Goal: Task Accomplishment & Management: Use online tool/utility

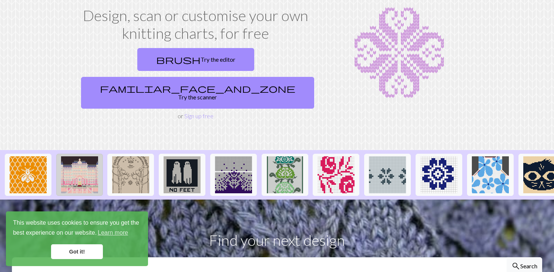
scroll to position [0, 154]
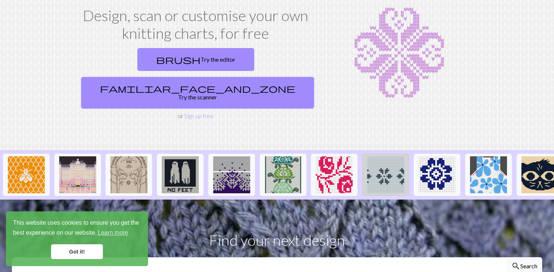
click at [391, 157] on img at bounding box center [385, 175] width 37 height 37
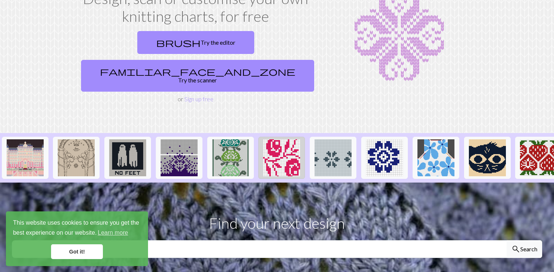
scroll to position [0, 211]
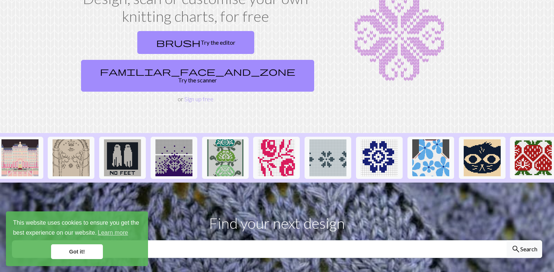
click at [369, 91] on section "Design, scan or customise your own knitting charts, for free brush Try the edit…" at bounding box center [277, 46] width 554 height 173
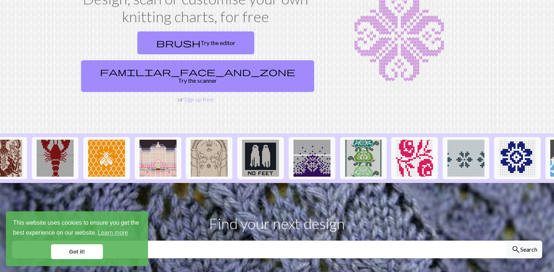
scroll to position [0, 56]
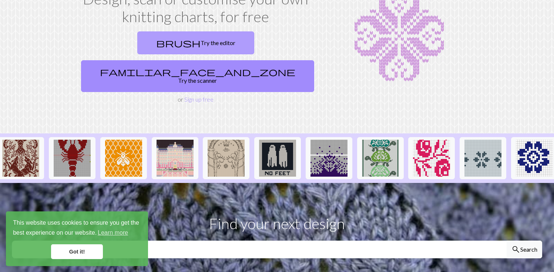
click at [137, 38] on link "brush Try the editor" at bounding box center [195, 42] width 117 height 23
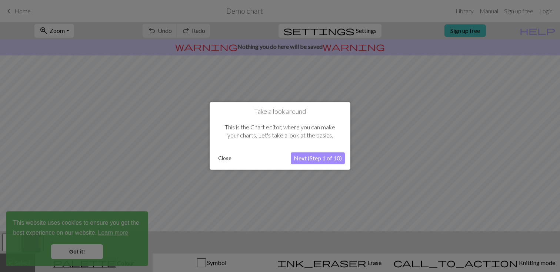
click at [316, 159] on button "Next (Step 1 of 10)" at bounding box center [318, 159] width 54 height 12
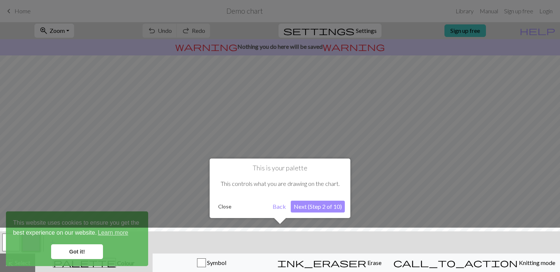
click at [328, 202] on button "Next (Step 2 of 10)" at bounding box center [318, 207] width 54 height 12
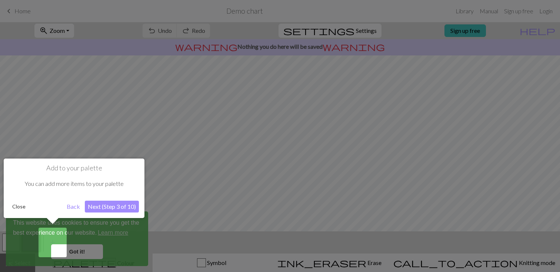
click at [128, 204] on button "Next (Step 3 of 10)" at bounding box center [112, 207] width 54 height 12
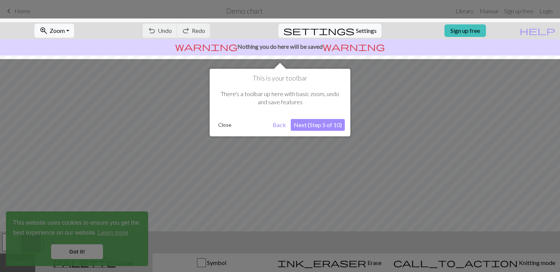
click at [332, 129] on button "Next (Step 5 of 10)" at bounding box center [318, 125] width 54 height 12
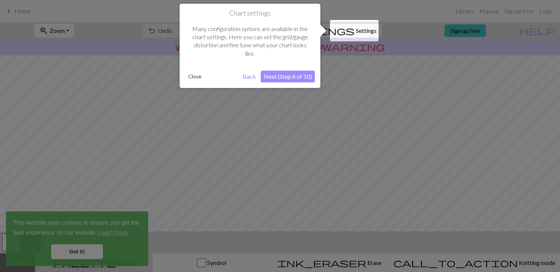
click at [307, 78] on button "Next (Step 6 of 10)" at bounding box center [288, 77] width 54 height 12
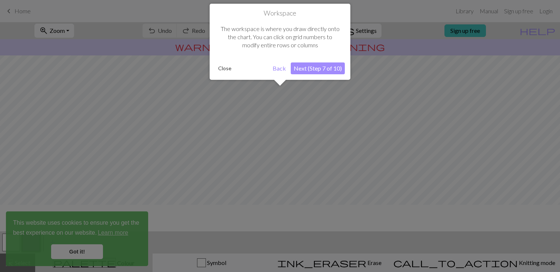
scroll to position [44, 0]
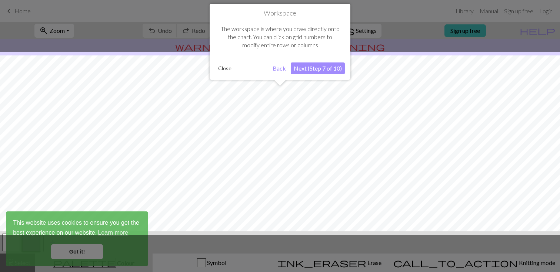
click at [311, 67] on button "Next (Step 7 of 10)" at bounding box center [318, 69] width 54 height 12
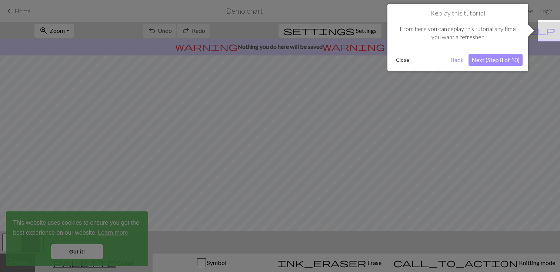
click at [510, 60] on button "Next (Step 8 of 10)" at bounding box center [495, 60] width 54 height 12
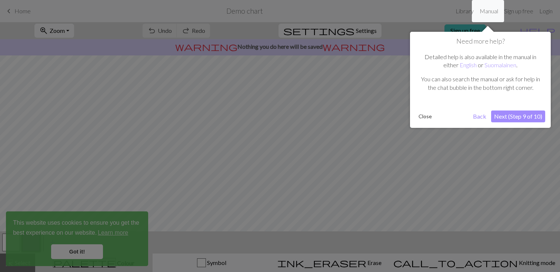
click at [533, 120] on button "Next (Step 9 of 10)" at bounding box center [518, 117] width 54 height 12
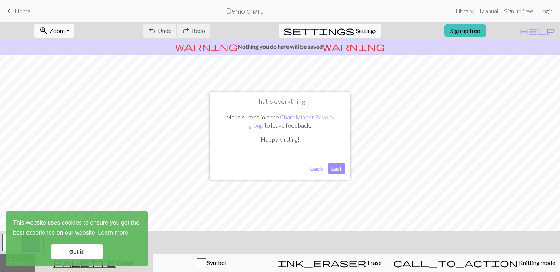
click at [317, 171] on button "Back" at bounding box center [316, 169] width 19 height 12
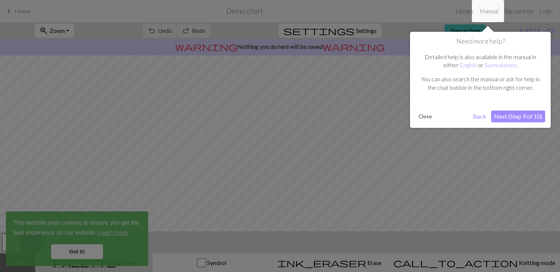
click at [95, 251] on div at bounding box center [280, 136] width 560 height 272
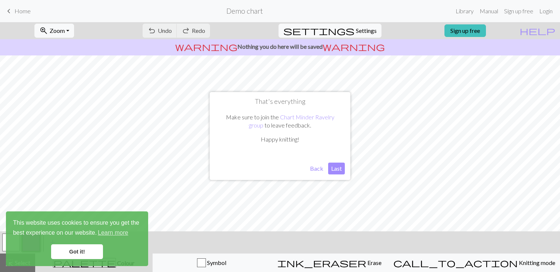
click at [340, 169] on button "Last" at bounding box center [336, 169] width 17 height 12
click at [74, 248] on link "Got it!" at bounding box center [77, 252] width 52 height 15
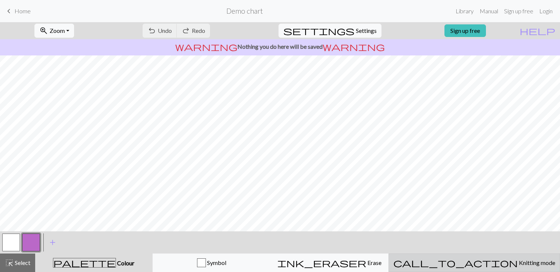
click at [517, 259] on span "Knitting mode" at bounding box center [535, 262] width 37 height 7
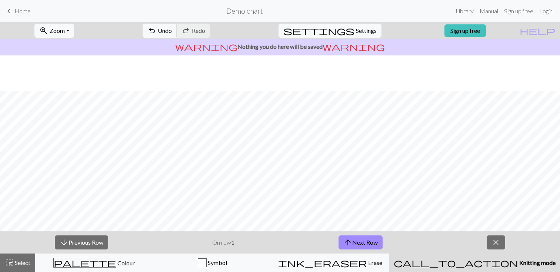
scroll to position [49, 0]
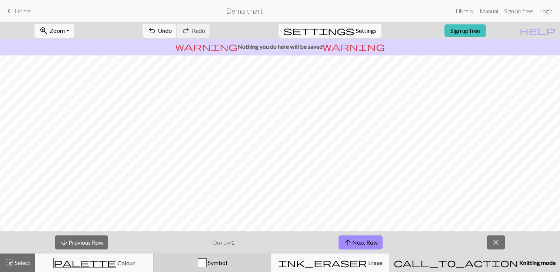
click at [266, 260] on div "Symbol" at bounding box center [212, 263] width 108 height 9
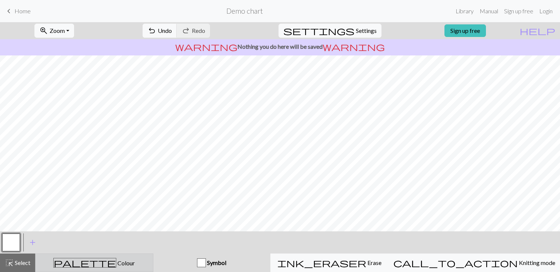
click at [145, 258] on div "palette Colour Colour" at bounding box center [94, 263] width 108 height 10
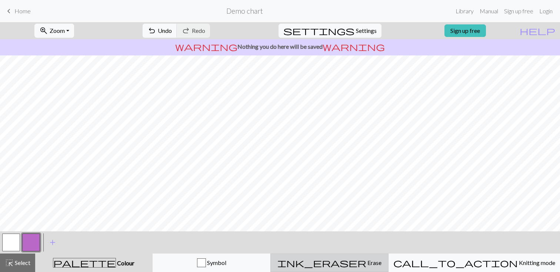
click at [336, 261] on div "ink_eraser Erase Erase" at bounding box center [329, 263] width 108 height 9
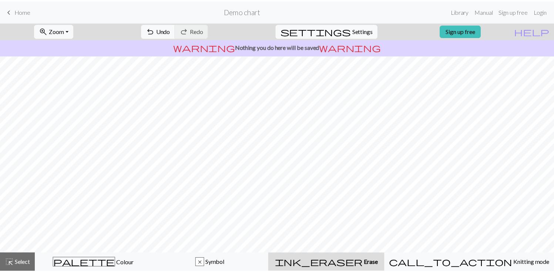
scroll to position [0, 0]
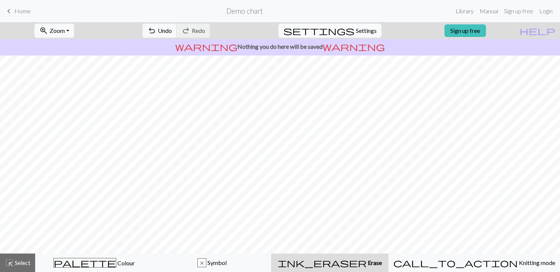
click at [358, 30] on span "Settings" at bounding box center [366, 30] width 21 height 9
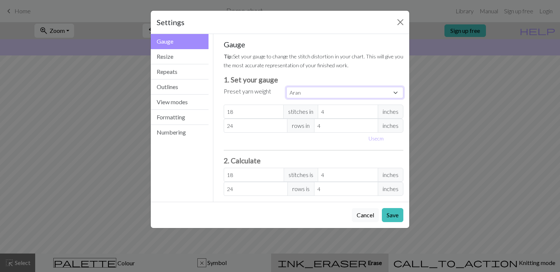
click at [312, 87] on select "Custom Square Lace Light Fingering Fingering Sport Double knit Worsted Aran Bul…" at bounding box center [344, 92] width 117 height 11
select select "lightfingering"
click at [286, 87] on select "Custom Square Lace Light Fingering Fingering Sport Double knit Worsted Aran Bul…" at bounding box center [344, 92] width 117 height 11
type input "32"
type input "38"
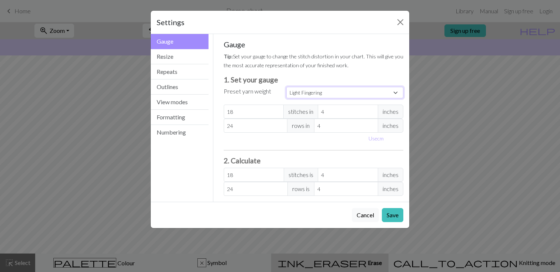
type input "32"
type input "38"
click at [263, 95] on label "Preset yarn weight" at bounding box center [247, 91] width 47 height 9
click at [306, 95] on select "Custom Square Lace Light Fingering Fingering Sport Double knit Worsted Aran Bul…" at bounding box center [344, 92] width 117 height 11
select select "fingering"
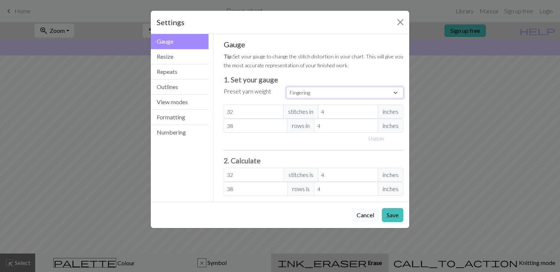
click at [286, 87] on select "Custom Square Lace Light Fingering Fingering Sport Double knit Worsted Aran Bul…" at bounding box center [344, 92] width 117 height 11
type input "28"
type input "36"
type input "28"
type input "36"
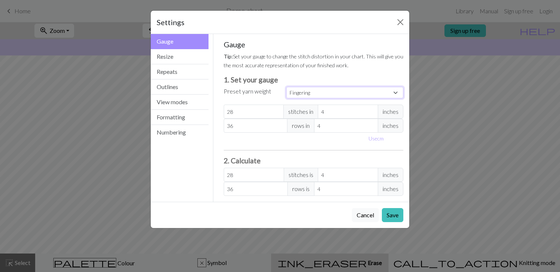
click at [307, 92] on select "Custom Square Lace Light Fingering Fingering Sport Double knit Worsted Aran Bul…" at bounding box center [344, 92] width 117 height 11
select select "lightfingering"
click at [286, 87] on select "Custom Square Lace Light Fingering Fingering Sport Double knit Worsted Aran Bul…" at bounding box center [344, 92] width 117 height 11
type input "32"
type input "38"
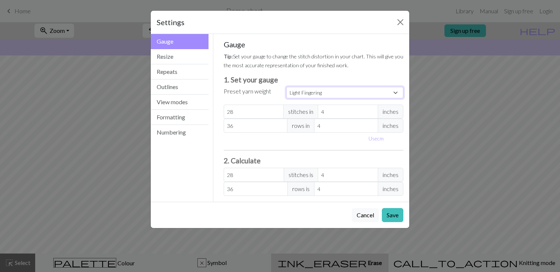
type input "32"
type input "38"
click at [308, 89] on select "Custom Square Lace Light Fingering Fingering Sport Double knit Worsted Aran Bul…" at bounding box center [344, 92] width 117 height 11
select select "fingering"
click at [286, 87] on select "Custom Square Lace Light Fingering Fingering Sport Double knit Worsted Aran Bul…" at bounding box center [344, 92] width 117 height 11
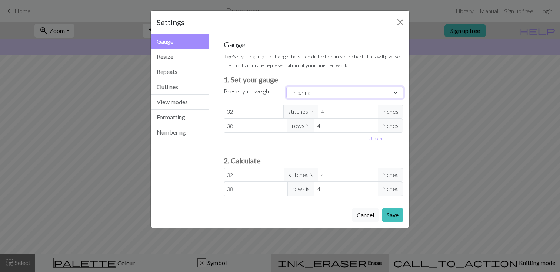
type input "28"
type input "36"
type input "28"
type input "36"
click at [393, 215] on button "Save" at bounding box center [392, 215] width 21 height 14
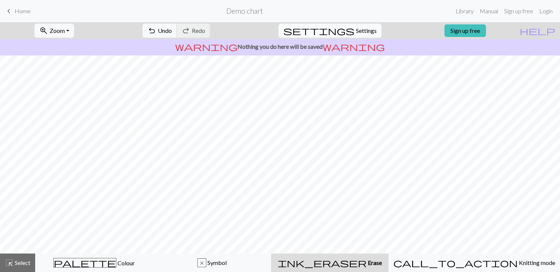
click at [356, 35] on span "Settings" at bounding box center [366, 30] width 21 height 9
select select "fingering"
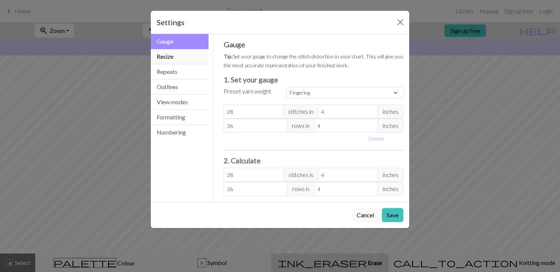
click at [169, 54] on button "Resize" at bounding box center [180, 56] width 58 height 15
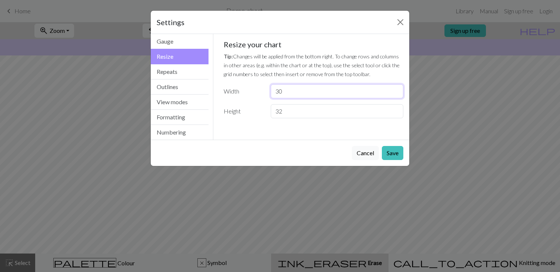
drag, startPoint x: 288, startPoint y: 92, endPoint x: 262, endPoint y: 90, distance: 26.7
click at [262, 90] on div "Width 30" at bounding box center [313, 91] width 189 height 14
type input "20"
drag, startPoint x: 289, startPoint y: 110, endPoint x: 248, endPoint y: 99, distance: 42.6
click at [248, 99] on div "Resize your chart Tip: Changes will be applied from the bottom right. To change…" at bounding box center [314, 79] width 180 height 78
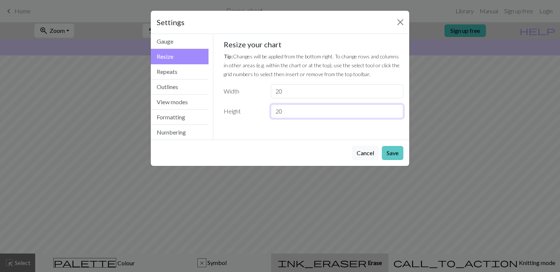
type input "20"
click at [392, 152] on button "Save" at bounding box center [392, 153] width 21 height 14
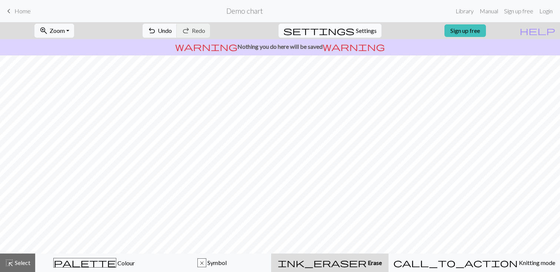
click at [346, 30] on span "settings" at bounding box center [318, 31] width 71 height 10
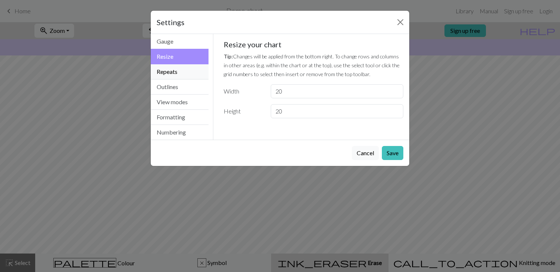
click at [172, 70] on button "Repeats" at bounding box center [180, 71] width 58 height 15
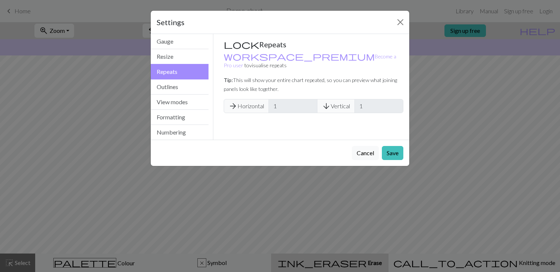
click at [351, 99] on span "arrow_downward Vertical" at bounding box center [336, 106] width 38 height 14
click at [330, 101] on span "arrow_downward" at bounding box center [326, 106] width 9 height 10
click at [174, 81] on button "Outlines" at bounding box center [180, 87] width 58 height 15
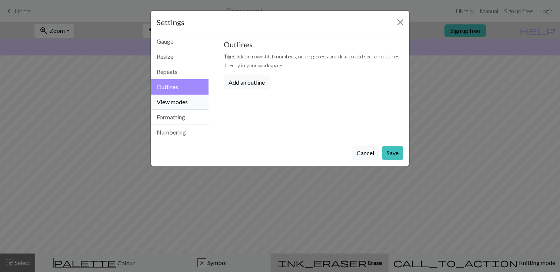
click at [174, 100] on button "View modes" at bounding box center [180, 102] width 58 height 15
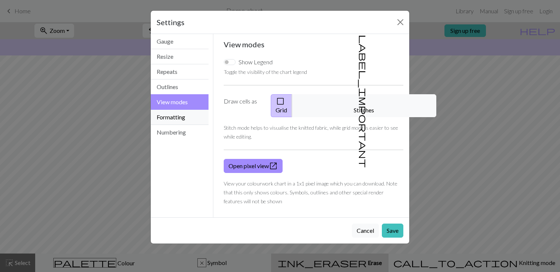
click at [171, 120] on button "Formatting" at bounding box center [180, 117] width 58 height 15
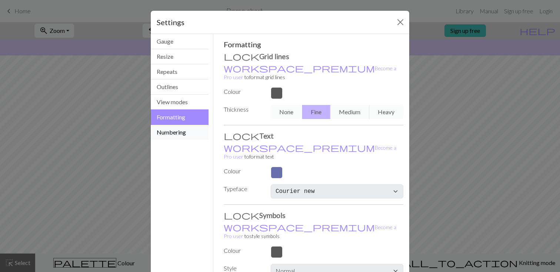
click at [174, 134] on button "Numbering" at bounding box center [180, 132] width 58 height 15
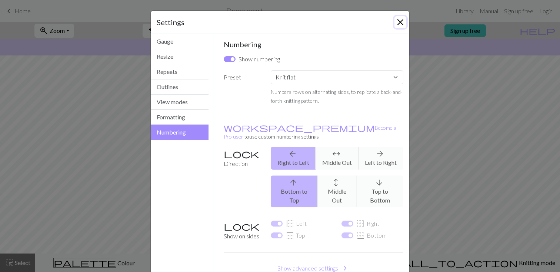
click at [397, 19] on button "Close" at bounding box center [400, 22] width 12 height 12
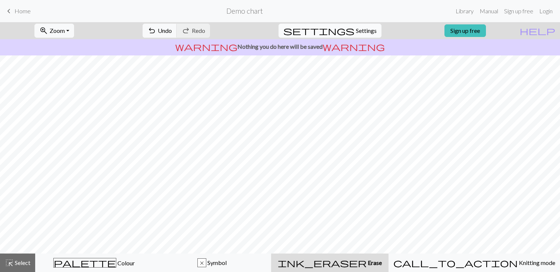
click at [358, 31] on span "Settings" at bounding box center [366, 30] width 21 height 9
select select "flat"
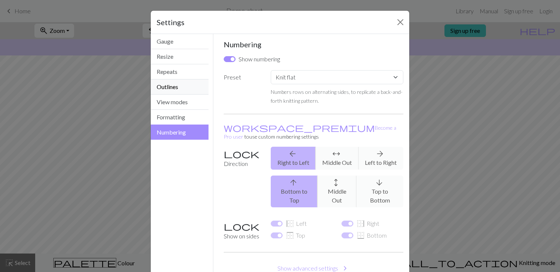
click at [170, 88] on button "Outlines" at bounding box center [180, 87] width 58 height 15
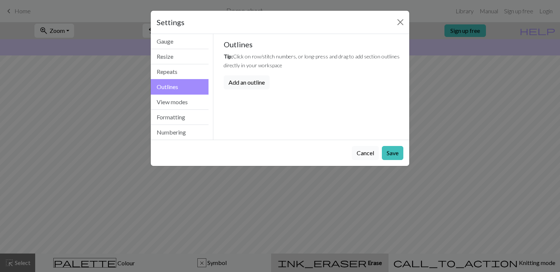
click at [368, 155] on button "Cancel" at bounding box center [365, 153] width 27 height 14
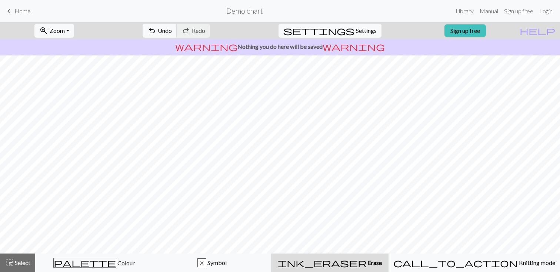
click at [17, 15] on link "keyboard_arrow_left Home" at bounding box center [17, 11] width 26 height 13
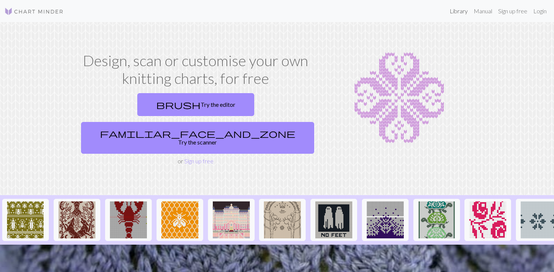
click at [460, 11] on link "Library" at bounding box center [459, 11] width 24 height 15
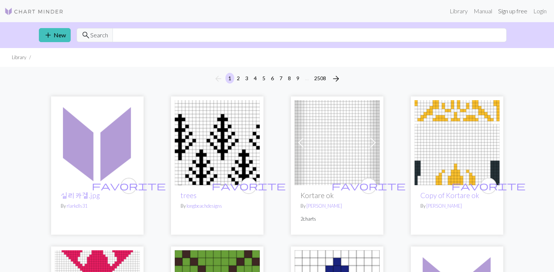
click at [510, 13] on link "Sign up free" at bounding box center [512, 11] width 35 height 15
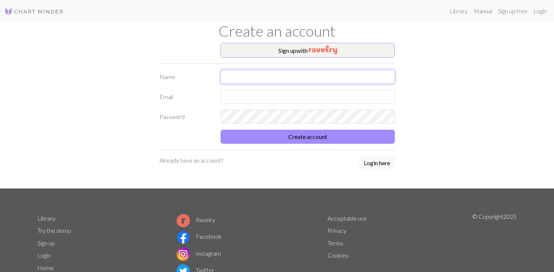
click at [235, 81] on input "text" at bounding box center [308, 77] width 174 height 14
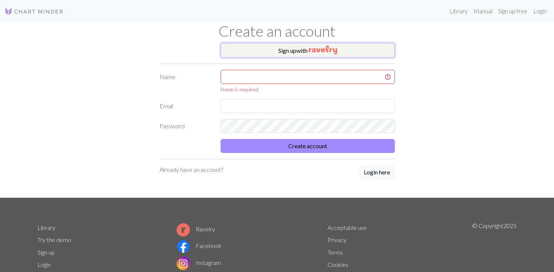
click at [272, 51] on button "Sign up with" at bounding box center [308, 50] width 174 height 15
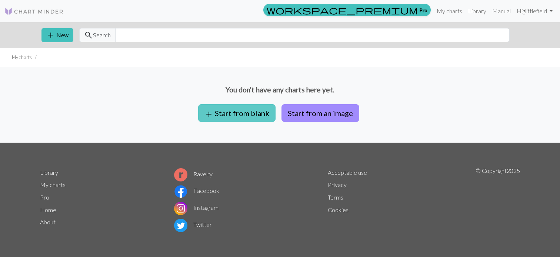
click at [238, 112] on button "add Start from blank" at bounding box center [236, 113] width 77 height 18
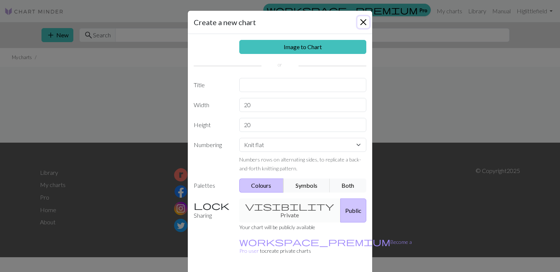
click at [358, 27] on button "Close" at bounding box center [363, 22] width 12 height 12
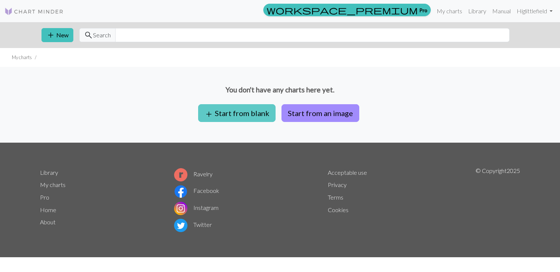
click at [232, 114] on button "add Start from blank" at bounding box center [236, 113] width 77 height 18
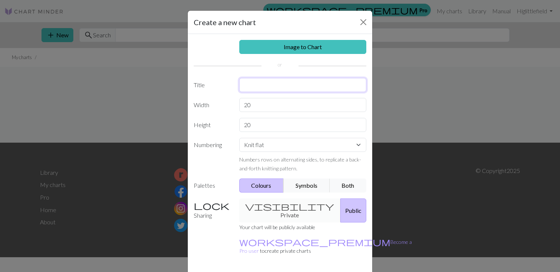
click at [266, 90] on input "text" at bounding box center [302, 85] width 127 height 14
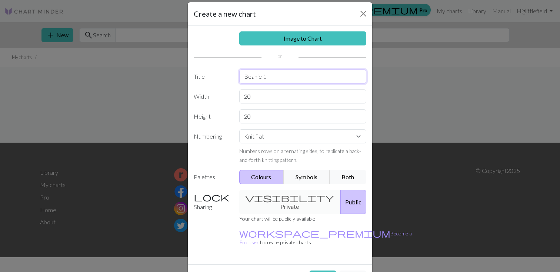
scroll to position [8, 0]
type input "Beanie 1"
drag, startPoint x: 252, startPoint y: 117, endPoint x: 222, endPoint y: 117, distance: 30.0
click at [222, 117] on div "Height 20" at bounding box center [279, 117] width 181 height 14
type input "30"
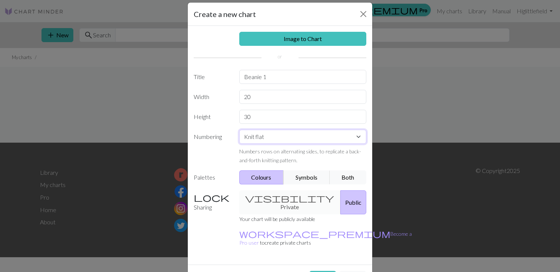
click at [253, 137] on select "Knit flat Knit in the round Lace knitting Cross stitch" at bounding box center [302, 137] width 127 height 14
select select "round"
click at [239, 130] on select "Knit flat Knit in the round Lace knitting Cross stitch" at bounding box center [302, 137] width 127 height 14
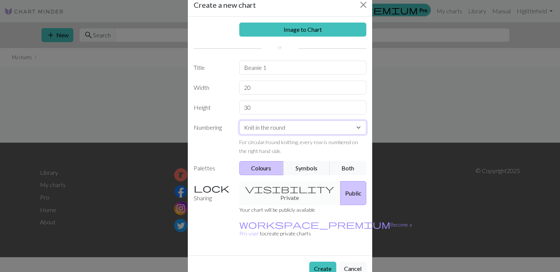
scroll to position [20, 0]
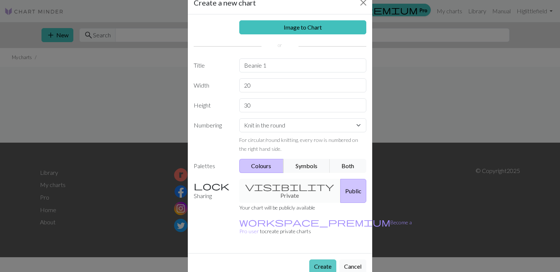
click at [317, 260] on button "Create" at bounding box center [322, 267] width 27 height 14
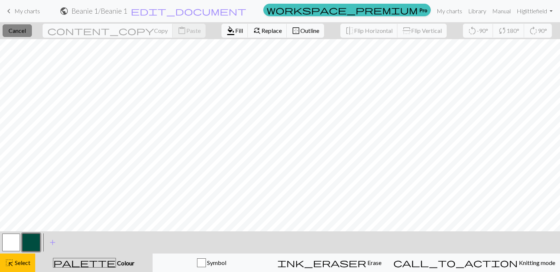
click at [26, 30] on span "Cancel" at bounding box center [17, 30] width 17 height 7
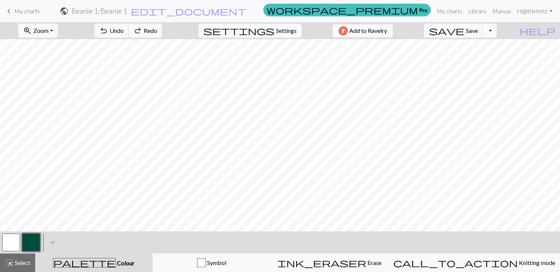
click at [21, 10] on span "My charts" at bounding box center [27, 10] width 26 height 7
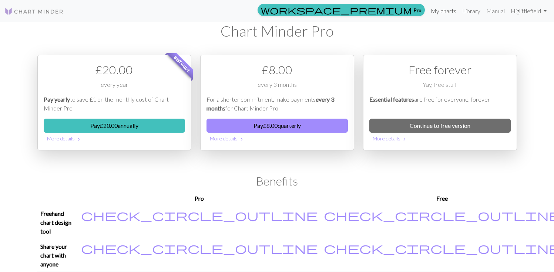
click at [452, 13] on link "My charts" at bounding box center [443, 11] width 31 height 15
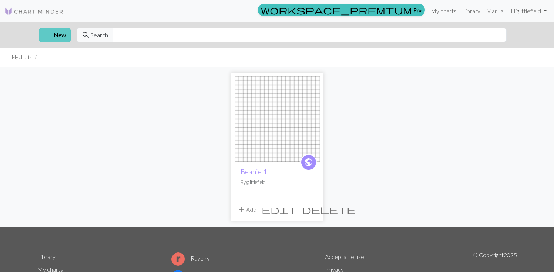
click at [45, 37] on span "add" at bounding box center [48, 35] width 9 height 10
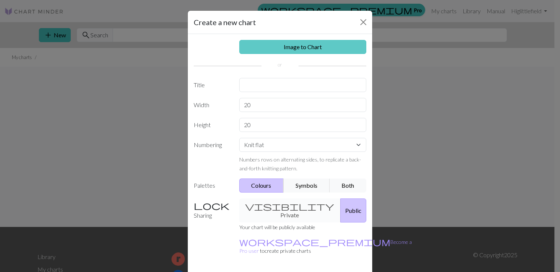
click at [294, 47] on link "Image to Chart" at bounding box center [302, 47] width 127 height 14
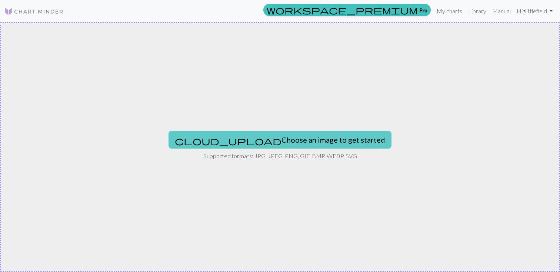
click at [292, 138] on button "cloud_upload Choose an image to get started" at bounding box center [279, 140] width 223 height 18
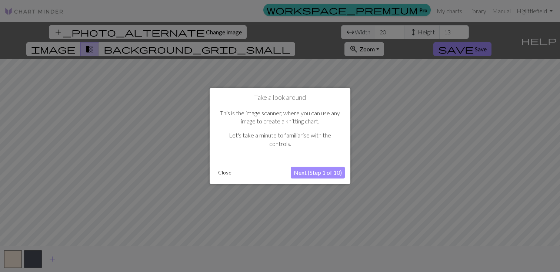
click at [221, 172] on button "Close" at bounding box center [224, 172] width 19 height 11
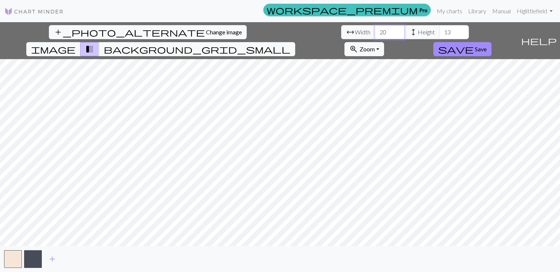
click at [375, 33] on input "20" at bounding box center [390, 32] width 30 height 14
drag, startPoint x: 174, startPoint y: 33, endPoint x: 159, endPoint y: 30, distance: 14.7
click at [341, 30] on div "arrow_range Width 20 height Height 13" at bounding box center [405, 32] width 128 height 14
type input "40"
click at [439, 33] on input "13" at bounding box center [454, 32] width 30 height 14
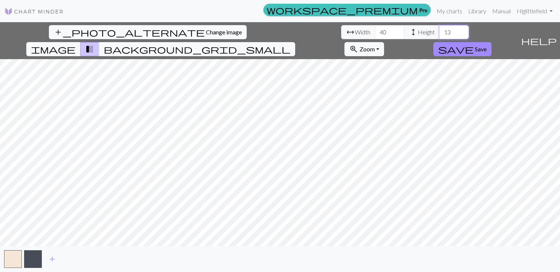
drag, startPoint x: 239, startPoint y: 32, endPoint x: 219, endPoint y: 30, distance: 20.5
click at [341, 30] on div "arrow_range Width 40 height Height 13" at bounding box center [405, 32] width 128 height 14
drag, startPoint x: 177, startPoint y: 33, endPoint x: 147, endPoint y: 29, distance: 29.8
click at [341, 29] on div "arrow_range Width 40 height Height 10" at bounding box center [405, 32] width 128 height 14
click at [290, 44] on span "background_grid_small" at bounding box center [197, 49] width 187 height 10
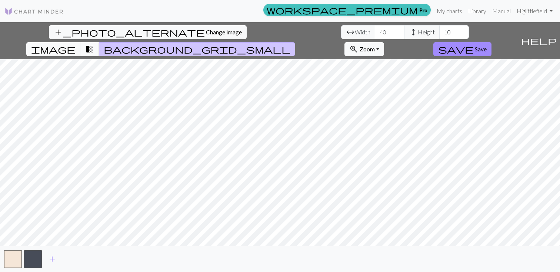
click at [94, 44] on span "transition_fade" at bounding box center [89, 49] width 9 height 10
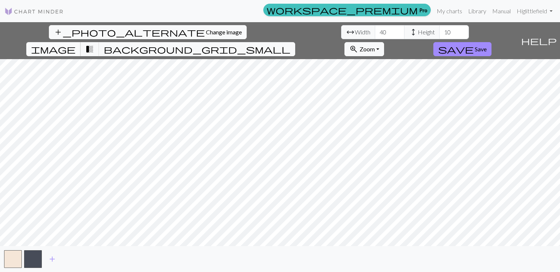
click at [75, 44] on span "image" at bounding box center [53, 49] width 44 height 10
click at [290, 44] on span "background_grid_small" at bounding box center [197, 49] width 187 height 10
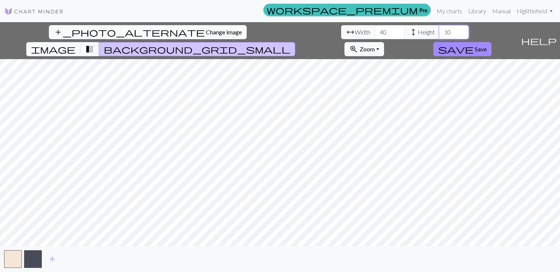
click at [439, 33] on input "10" at bounding box center [454, 32] width 30 height 14
drag, startPoint x: 240, startPoint y: 33, endPoint x: 222, endPoint y: 31, distance: 18.6
click at [341, 31] on div "arrow_range Width 40 height Height 10" at bounding box center [405, 32] width 128 height 14
type input "40"
click at [34, 256] on button "button" at bounding box center [33, 260] width 18 height 18
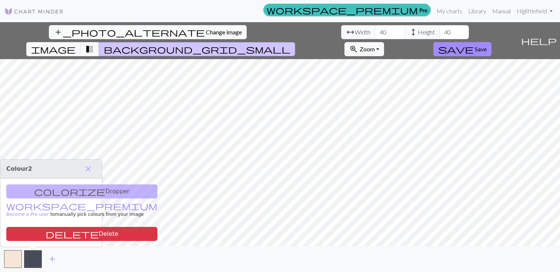
click at [58, 194] on div "colorize Dropper workspace_premium Become a Pro user to manually pick colours f…" at bounding box center [50, 213] width 101 height 68
click at [35, 261] on button "button" at bounding box center [33, 260] width 18 height 18
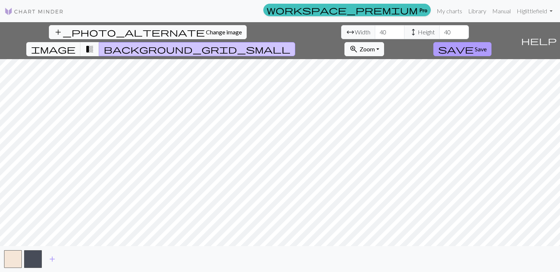
click at [486, 46] on span "Save" at bounding box center [480, 49] width 12 height 7
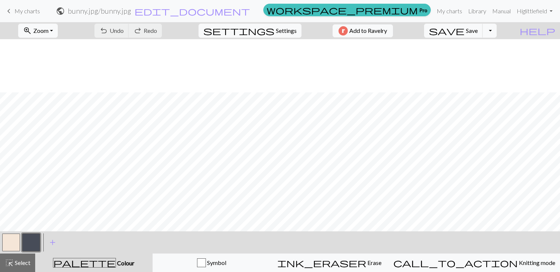
scroll to position [83, 0]
click at [276, 33] on span "Settings" at bounding box center [286, 30] width 21 height 9
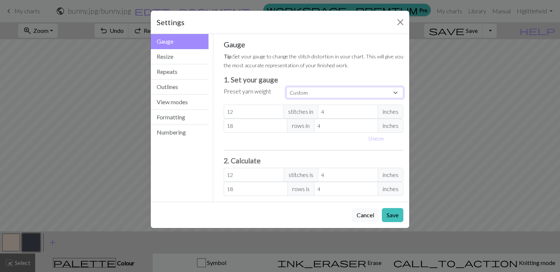
click at [313, 91] on select "Custom Square Lace Light Fingering Fingering Sport Double knit Worsted Aran Bul…" at bounding box center [344, 92] width 117 height 11
select select "lightfingering"
click at [286, 87] on select "Custom Square Lace Light Fingering Fingering Sport Double knit Worsted Aran Bul…" at bounding box center [344, 92] width 117 height 11
type input "32"
type input "38"
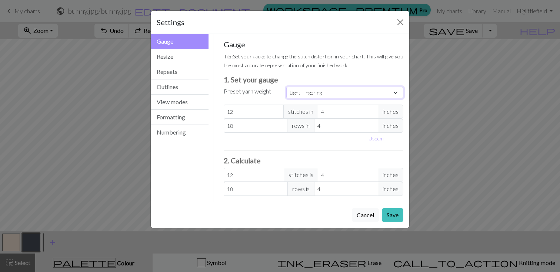
type input "32"
type input "38"
click at [393, 212] on button "Save" at bounding box center [392, 215] width 21 height 14
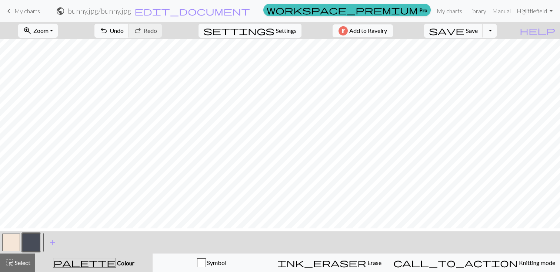
scroll to position [64, 0]
click at [284, 31] on span "Settings" at bounding box center [286, 30] width 21 height 9
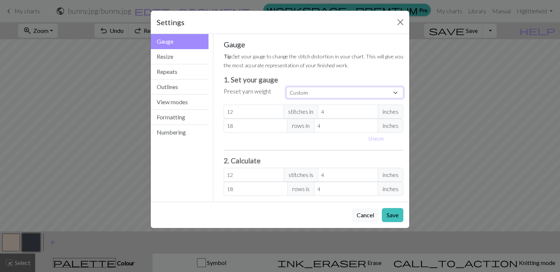
click at [330, 96] on select "Custom Square Lace Light Fingering Fingering Sport Double knit Worsted Aran Bul…" at bounding box center [344, 92] width 117 height 11
select select "fingering"
click at [286, 87] on select "Custom Square Lace Light Fingering Fingering Sport Double knit Worsted Aran Bul…" at bounding box center [344, 92] width 117 height 11
type input "28"
type input "36"
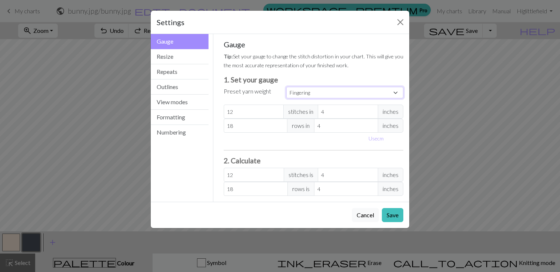
type input "28"
type input "36"
click at [393, 219] on button "Save" at bounding box center [392, 215] width 21 height 14
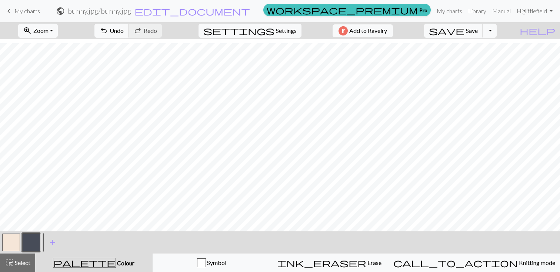
scroll to position [27, 0]
click at [19, 243] on button "button" at bounding box center [11, 243] width 18 height 18
click at [284, 34] on span "Settings" at bounding box center [286, 30] width 21 height 9
select select "fingering"
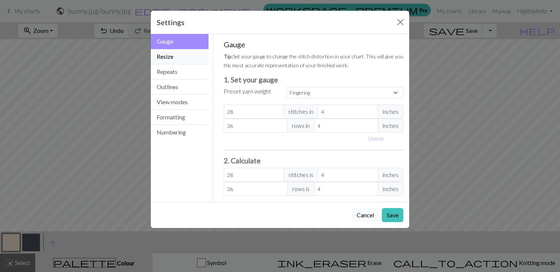
click at [170, 55] on button "Resize" at bounding box center [180, 56] width 58 height 15
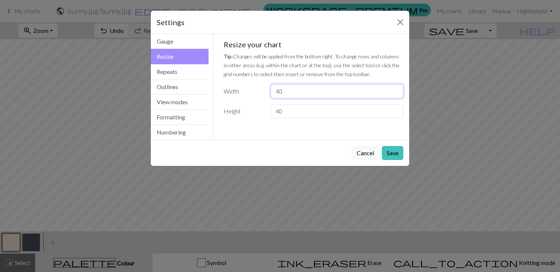
drag, startPoint x: 285, startPoint y: 89, endPoint x: 228, endPoint y: 84, distance: 56.9
click at [232, 84] on div "Width 40" at bounding box center [313, 91] width 189 height 14
type input "30"
drag, startPoint x: 293, startPoint y: 114, endPoint x: 255, endPoint y: 111, distance: 37.8
click at [272, 113] on input "40" at bounding box center [337, 111] width 132 height 14
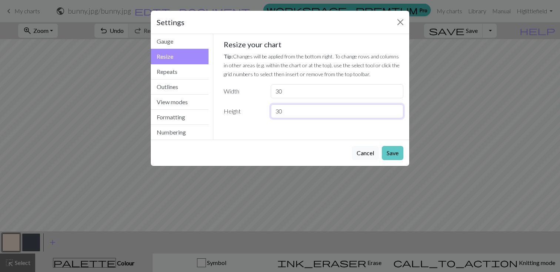
type input "30"
click at [389, 152] on button "Save" at bounding box center [392, 153] width 21 height 14
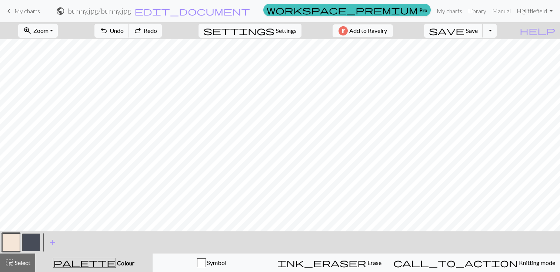
click at [477, 31] on span "Save" at bounding box center [472, 30] width 12 height 7
click at [30, 8] on div "Chart saved" at bounding box center [280, 14] width 560 height 29
click at [22, 11] on span "My charts" at bounding box center [27, 10] width 26 height 7
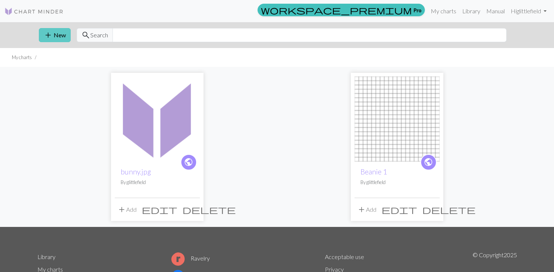
click at [60, 37] on button "add New" at bounding box center [55, 35] width 32 height 14
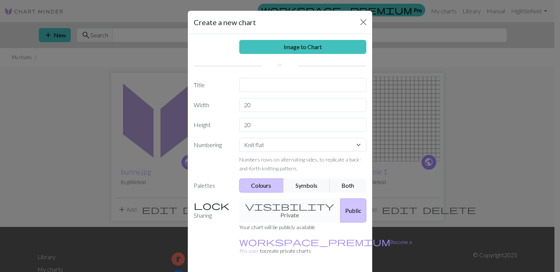
scroll to position [20, 0]
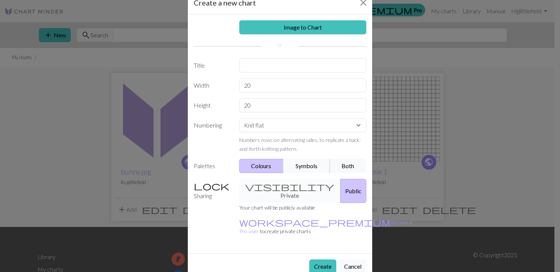
click at [307, 168] on button "Symbols" at bounding box center [306, 166] width 47 height 14
click at [349, 164] on button "Both" at bounding box center [347, 166] width 37 height 14
click at [252, 163] on button "Colours" at bounding box center [261, 166] width 45 height 14
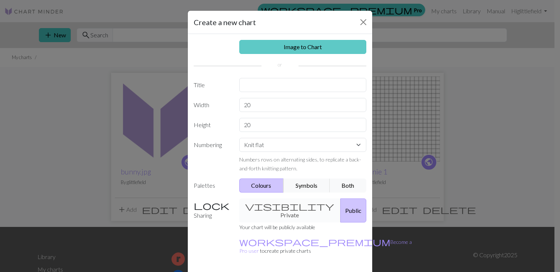
click at [265, 49] on link "Image to Chart" at bounding box center [302, 47] width 127 height 14
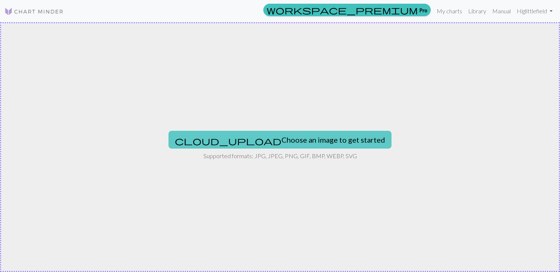
click at [273, 135] on button "cloud_upload Choose an image to get started" at bounding box center [279, 140] width 223 height 18
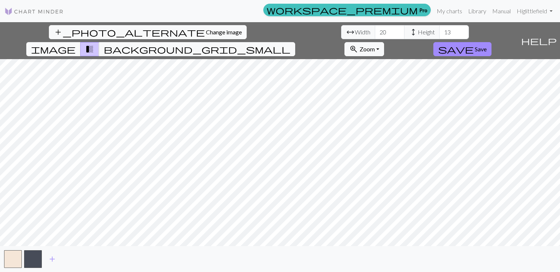
click at [75, 44] on span "image" at bounding box center [53, 49] width 44 height 10
click at [94, 44] on span "transition_fade" at bounding box center [89, 49] width 9 height 10
click at [81, 42] on button "image" at bounding box center [53, 49] width 54 height 14
click at [94, 44] on span "transition_fade" at bounding box center [89, 49] width 9 height 10
click at [290, 44] on span "background_grid_small" at bounding box center [197, 49] width 187 height 10
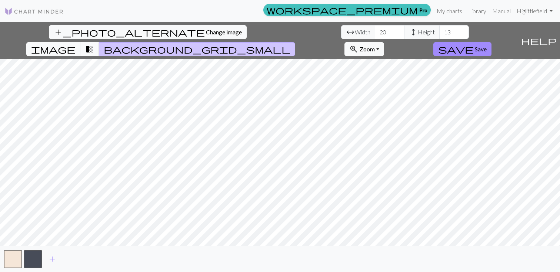
click at [94, 44] on span "transition_fade" at bounding box center [89, 49] width 9 height 10
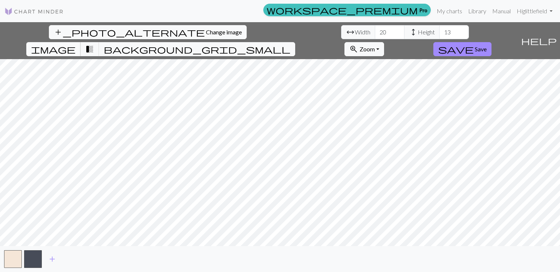
click at [81, 42] on button "image" at bounding box center [53, 49] width 54 height 14
click at [290, 44] on span "background_grid_small" at bounding box center [197, 49] width 187 height 10
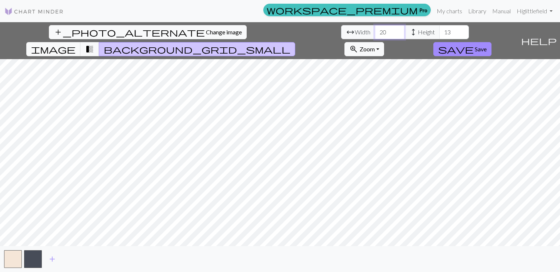
drag, startPoint x: 174, startPoint y: 32, endPoint x: 160, endPoint y: 28, distance: 14.5
click at [375, 31] on input "20" at bounding box center [390, 32] width 30 height 14
type input "30"
drag, startPoint x: 237, startPoint y: 33, endPoint x: 220, endPoint y: 27, distance: 18.1
click at [341, 30] on div "arrow_range Width 30 height Height 13" at bounding box center [405, 32] width 128 height 14
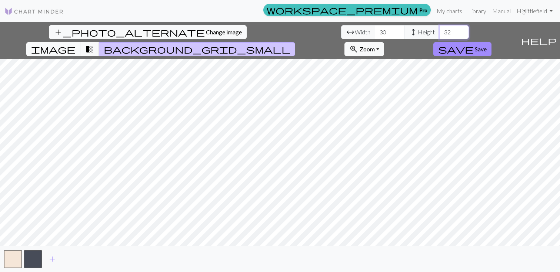
type input "3"
type input "20"
click at [375, 31] on input "30" at bounding box center [390, 32] width 30 height 14
type input "32"
click at [439, 33] on input "20" at bounding box center [454, 32] width 30 height 14
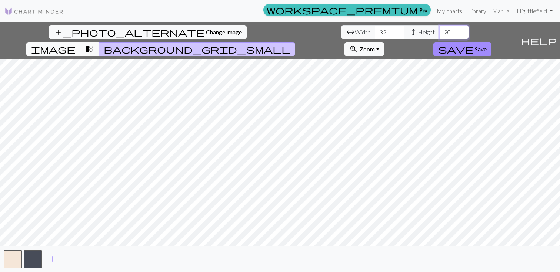
drag, startPoint x: 237, startPoint y: 33, endPoint x: 221, endPoint y: 33, distance: 16.3
click at [341, 33] on div "arrow_range Width 32 height Height 20" at bounding box center [405, 32] width 128 height 14
type input "26"
click at [375, 33] on input "32" at bounding box center [390, 32] width 30 height 14
click at [473, 44] on span "save" at bounding box center [456, 49] width 36 height 10
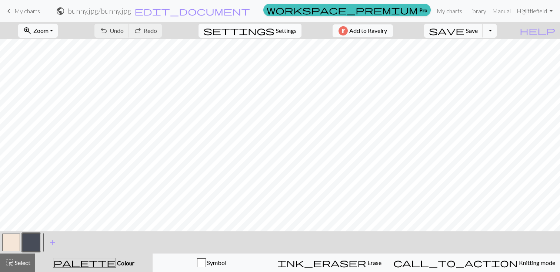
click at [287, 29] on span "Settings" at bounding box center [286, 30] width 21 height 9
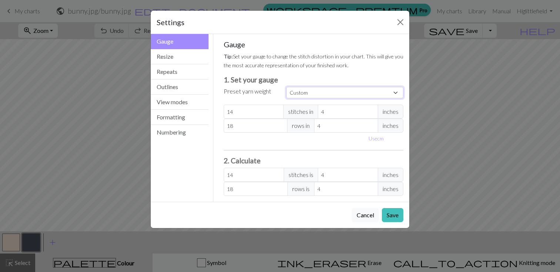
click at [334, 90] on select "Custom Square Lace Light Fingering Fingering Sport Double knit Worsted Aran Bul…" at bounding box center [344, 92] width 117 height 11
select select "fingering"
click at [286, 87] on select "Custom Square Lace Light Fingering Fingering Sport Double knit Worsted Aran Bul…" at bounding box center [344, 92] width 117 height 11
type input "28"
type input "36"
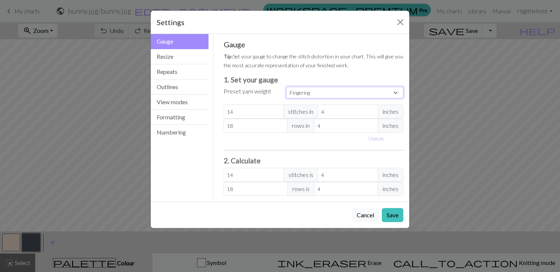
type input "28"
type input "36"
click at [393, 213] on button "Save" at bounding box center [392, 215] width 21 height 14
